Goal: Check status

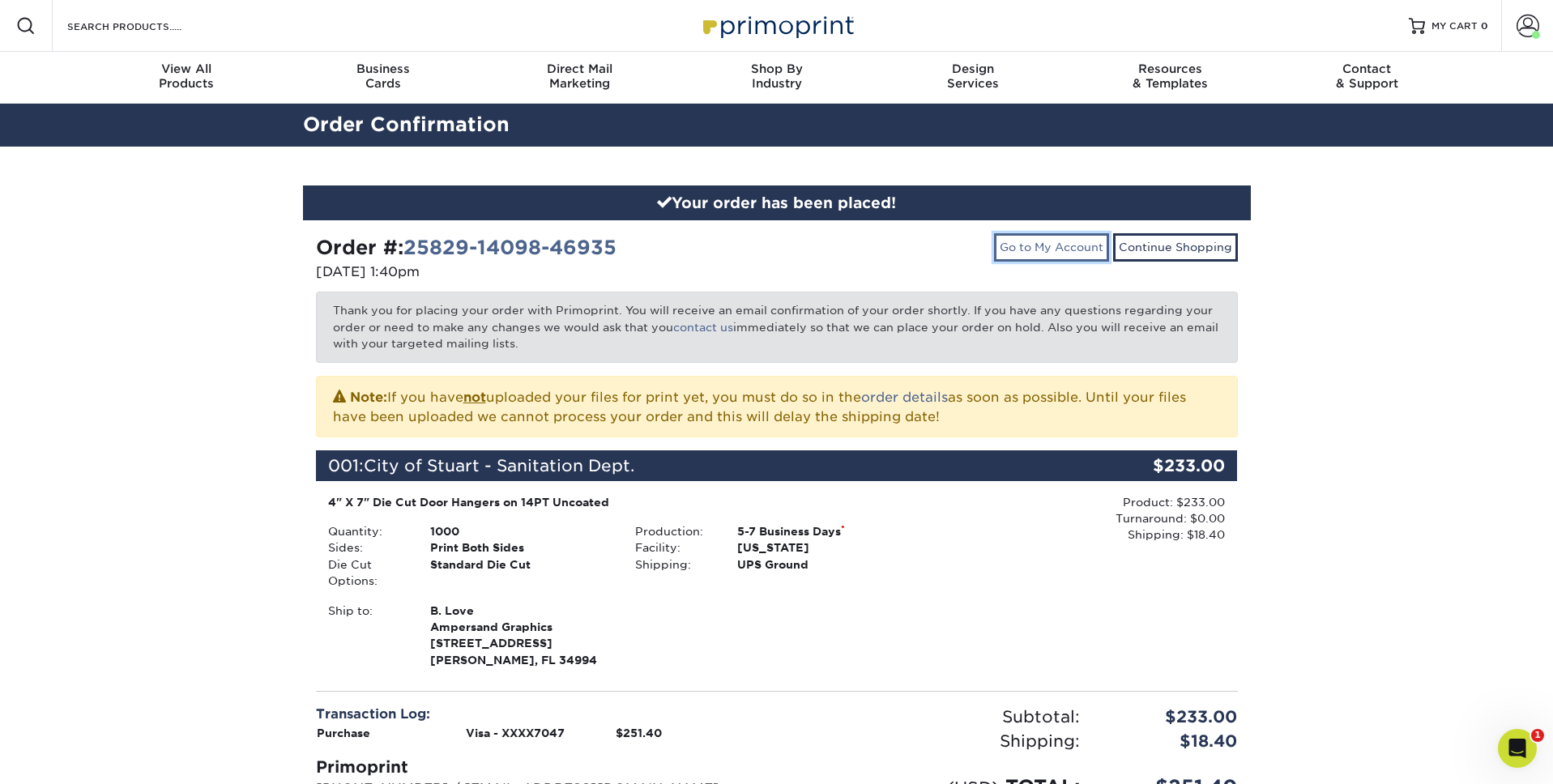
click at [1036, 252] on link "Go to My Account" at bounding box center [1052, 247] width 115 height 28
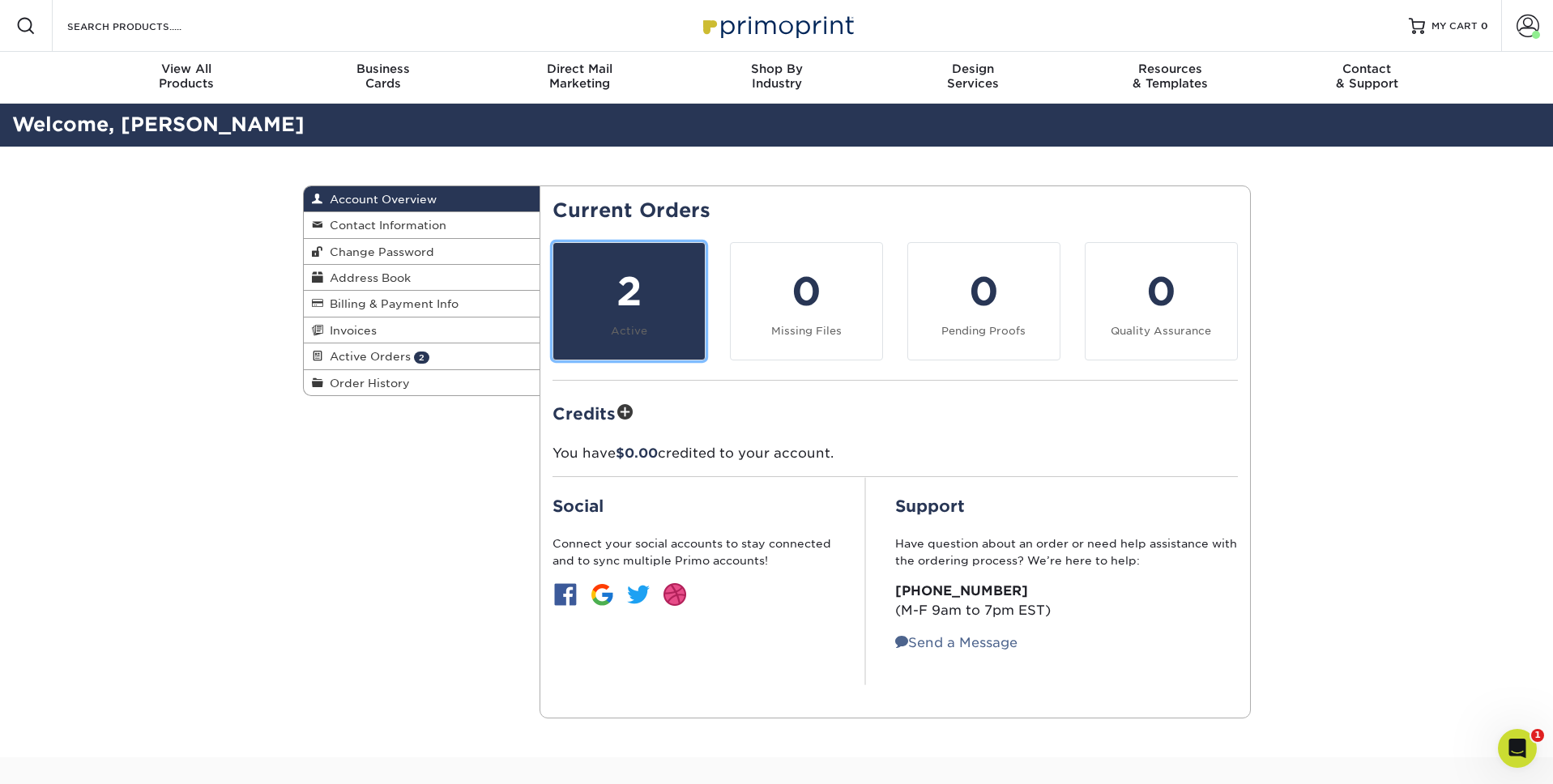
click at [671, 294] on div "2" at bounding box center [629, 291] width 132 height 58
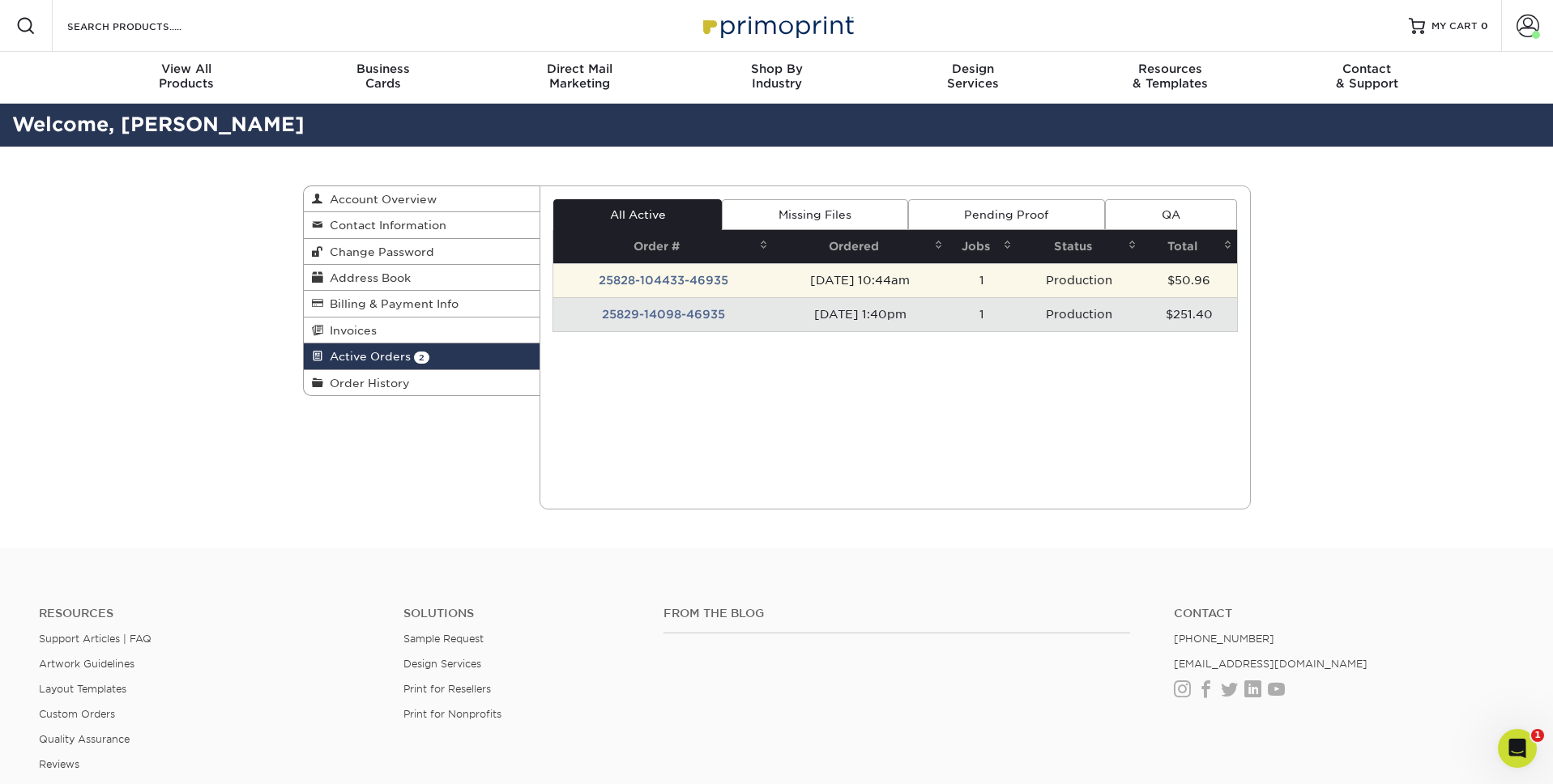
click at [837, 293] on td "[DATE] 10:44am" at bounding box center [860, 280] width 174 height 34
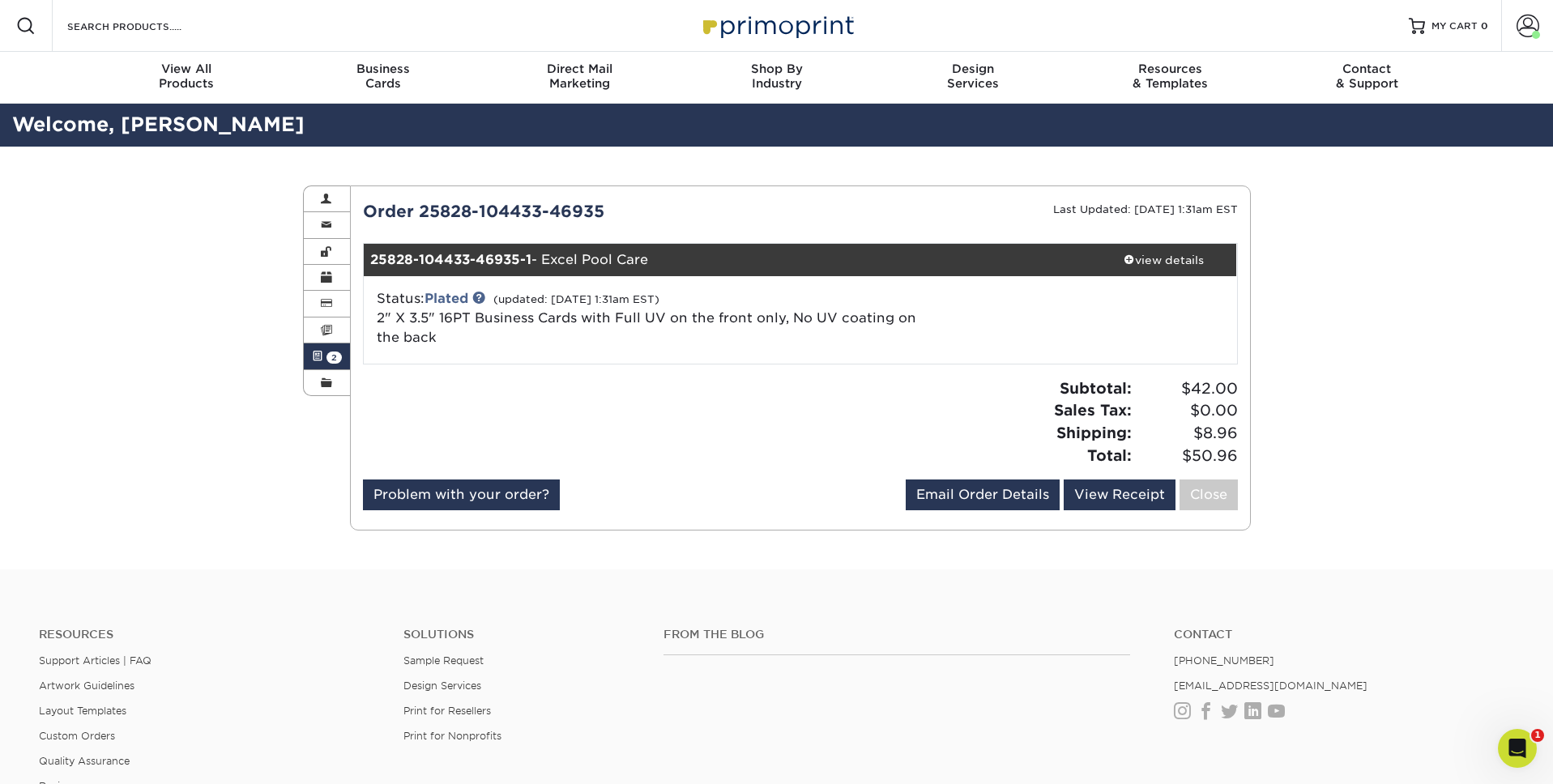
click at [325, 355] on link "Active Orders 2" at bounding box center [327, 357] width 47 height 26
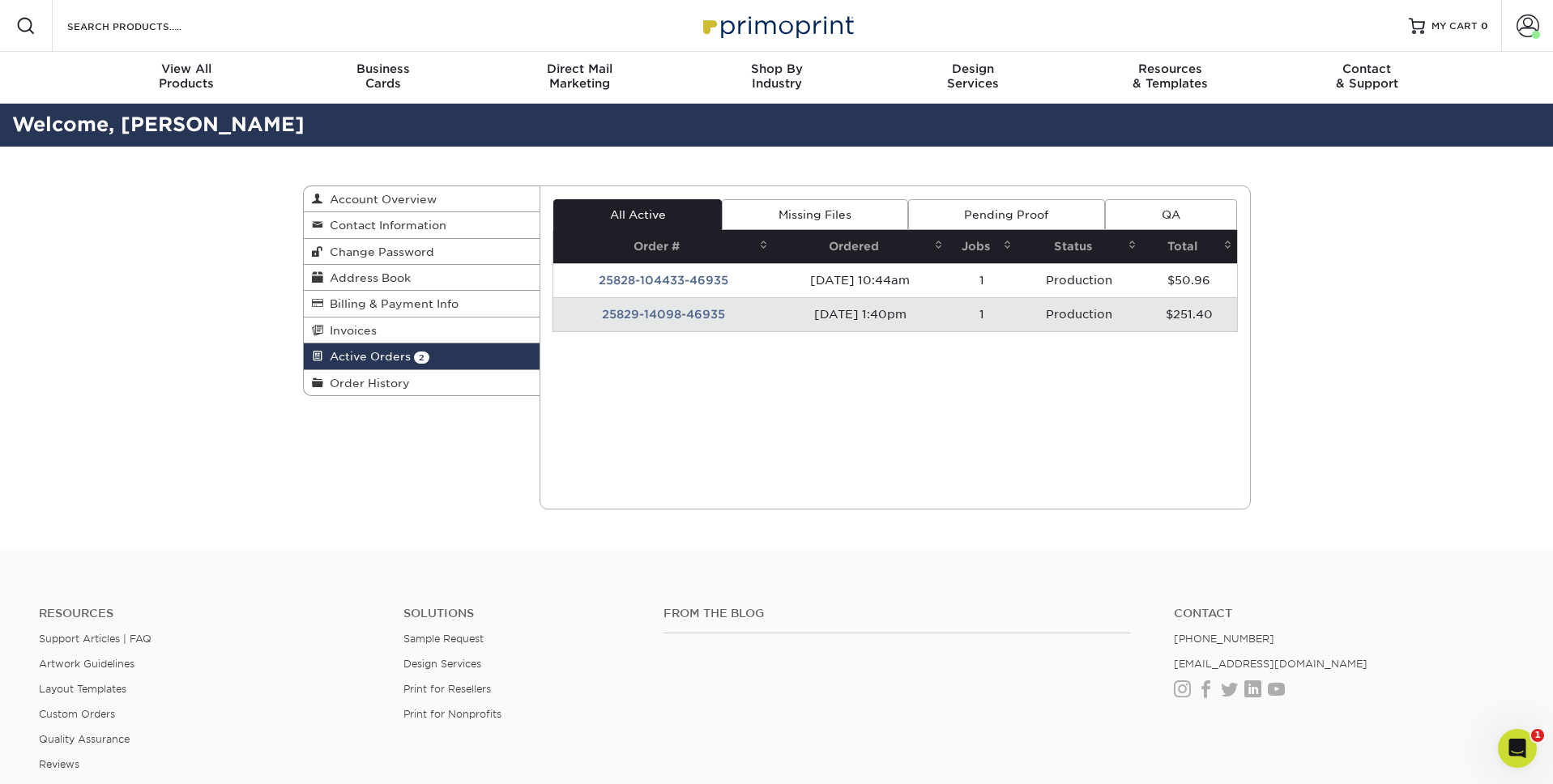
click at [699, 318] on td "25829-14098-46935" at bounding box center [663, 314] width 219 height 34
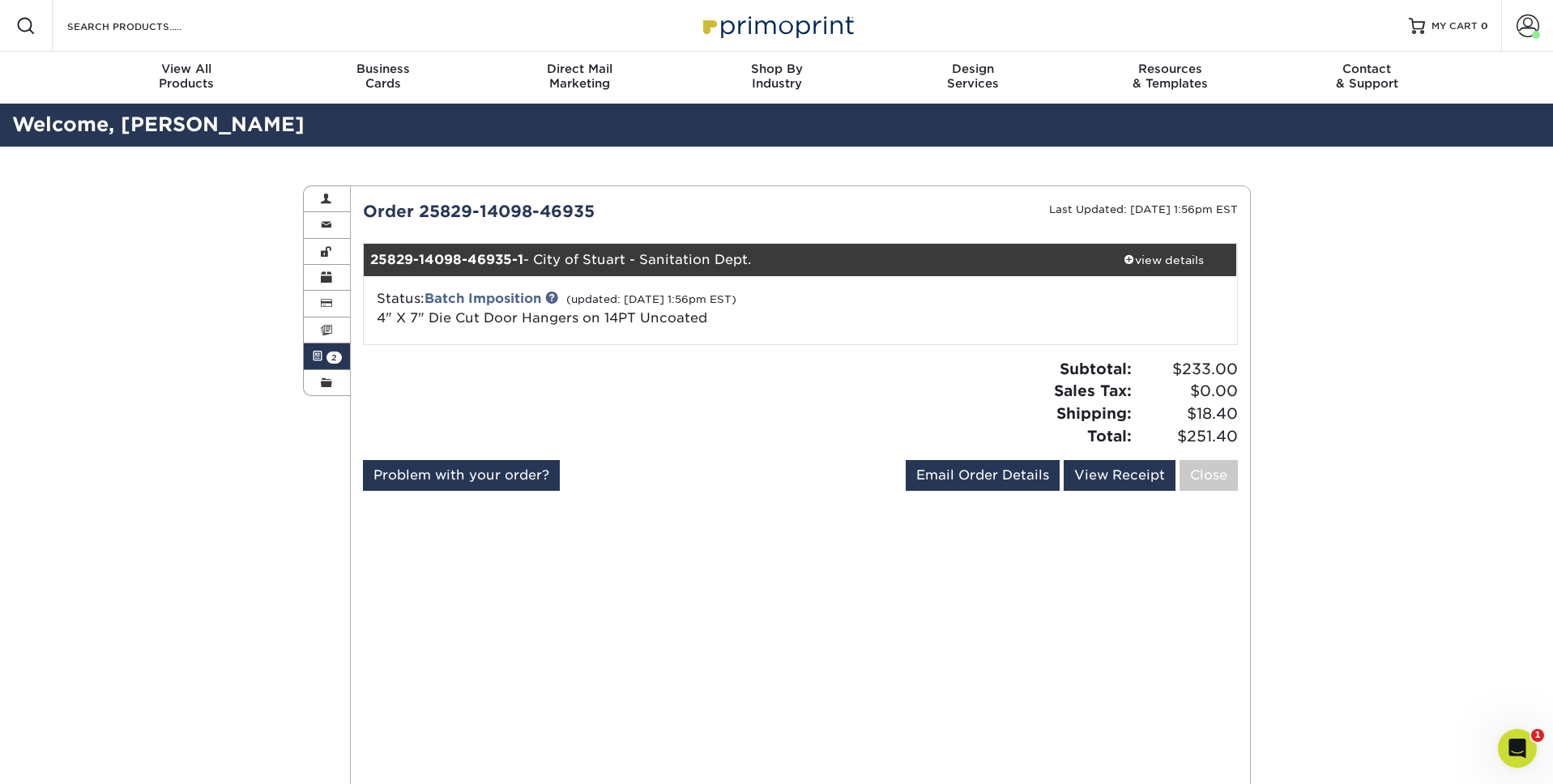
click at [324, 364] on link "Active Orders 2" at bounding box center [327, 357] width 47 height 26
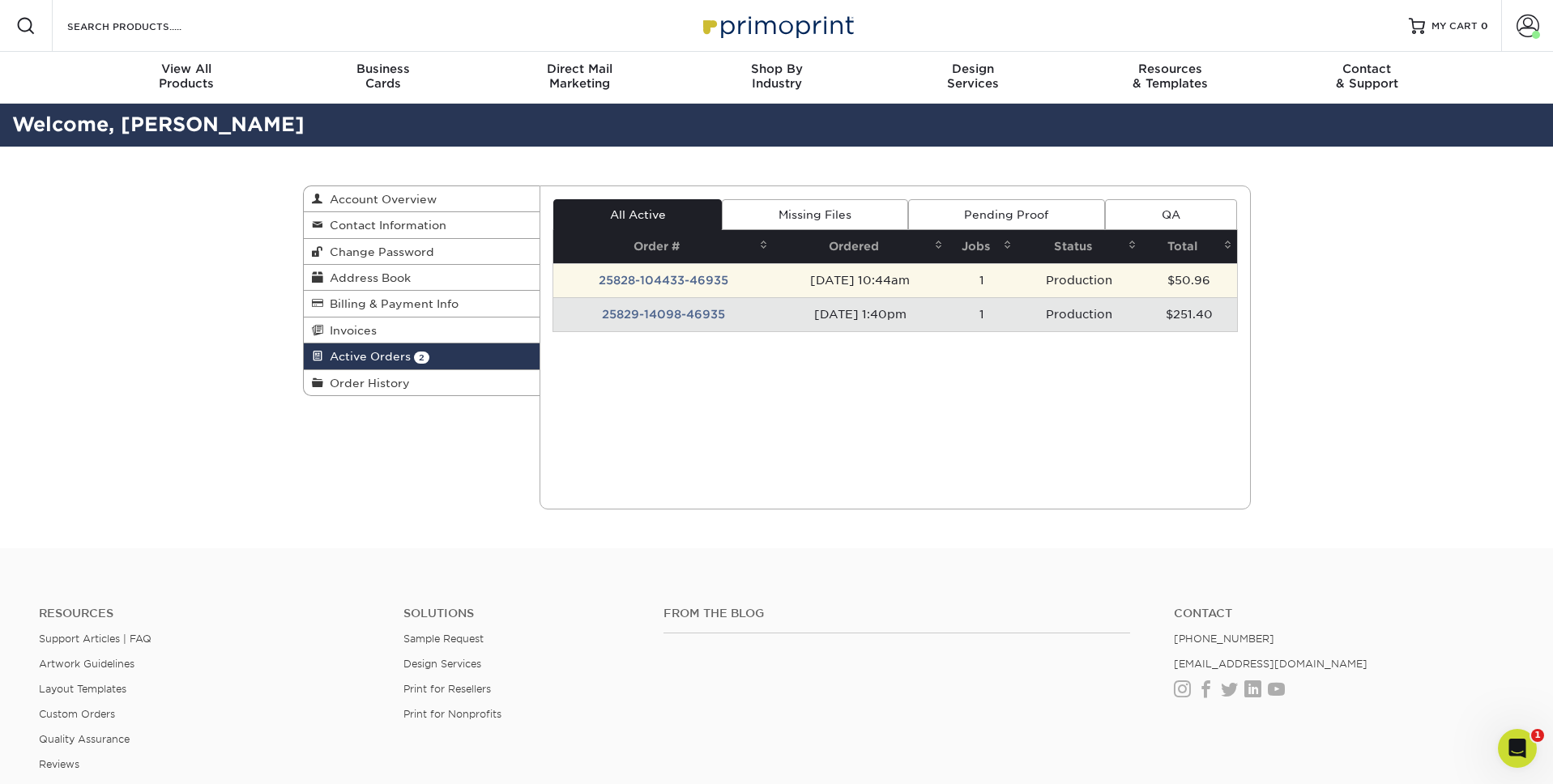
click at [663, 277] on td "25828-104433-46935" at bounding box center [663, 280] width 219 height 34
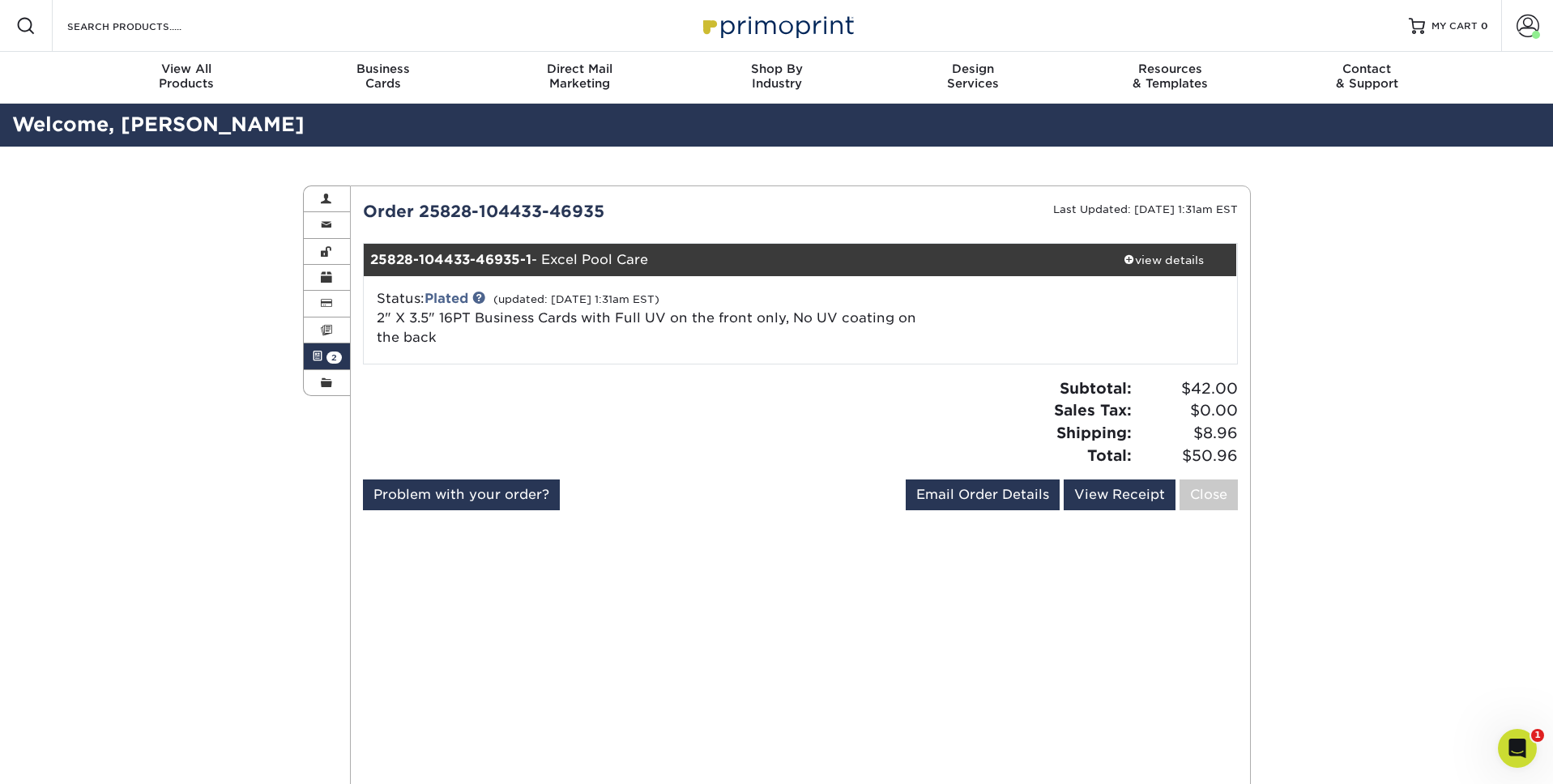
click at [323, 357] on link "Active Orders 2" at bounding box center [327, 357] width 47 height 26
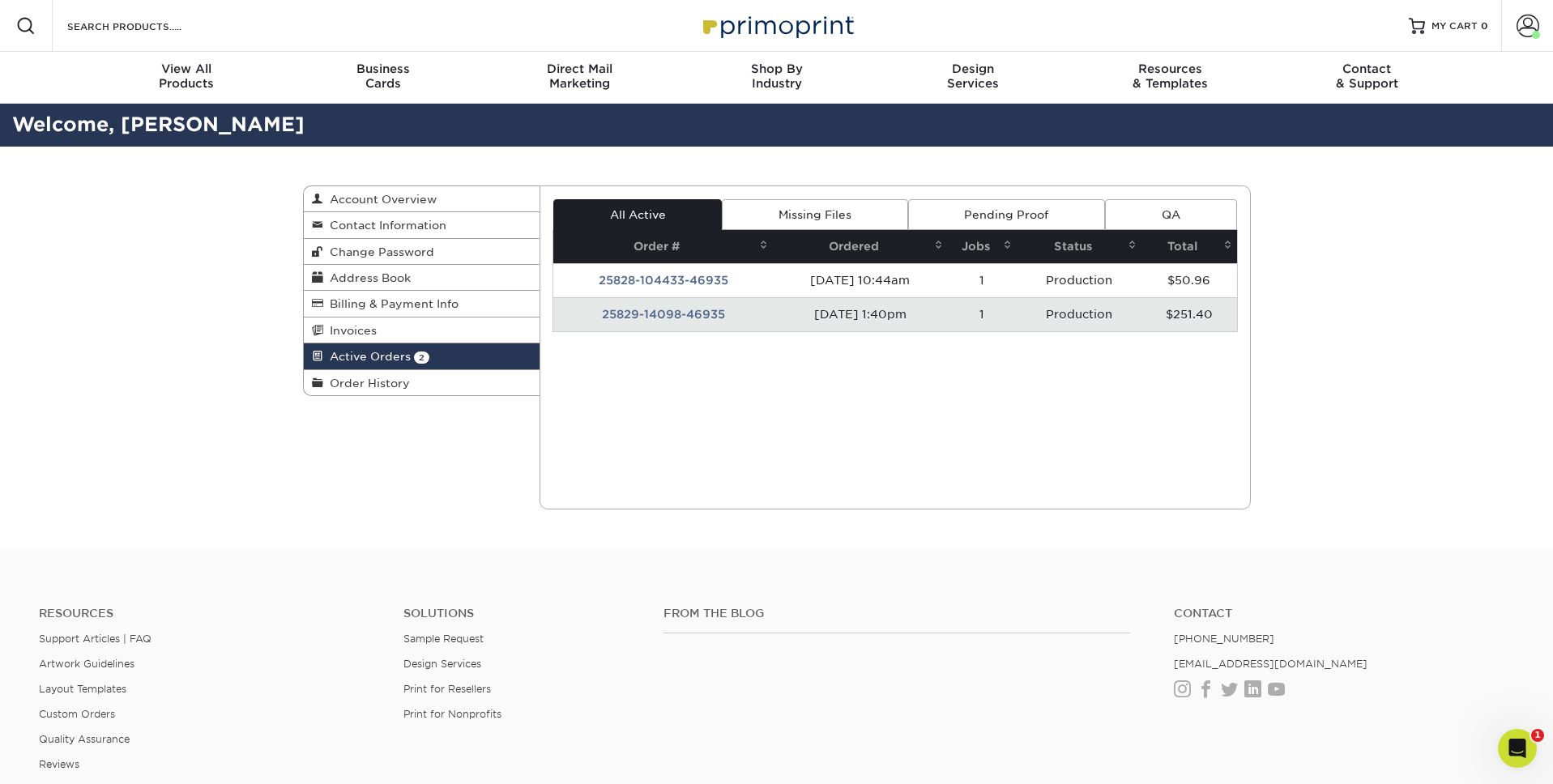
click at [681, 311] on td "25829-14098-46935" at bounding box center [663, 314] width 219 height 34
